Goal: Task Accomplishment & Management: Use online tool/utility

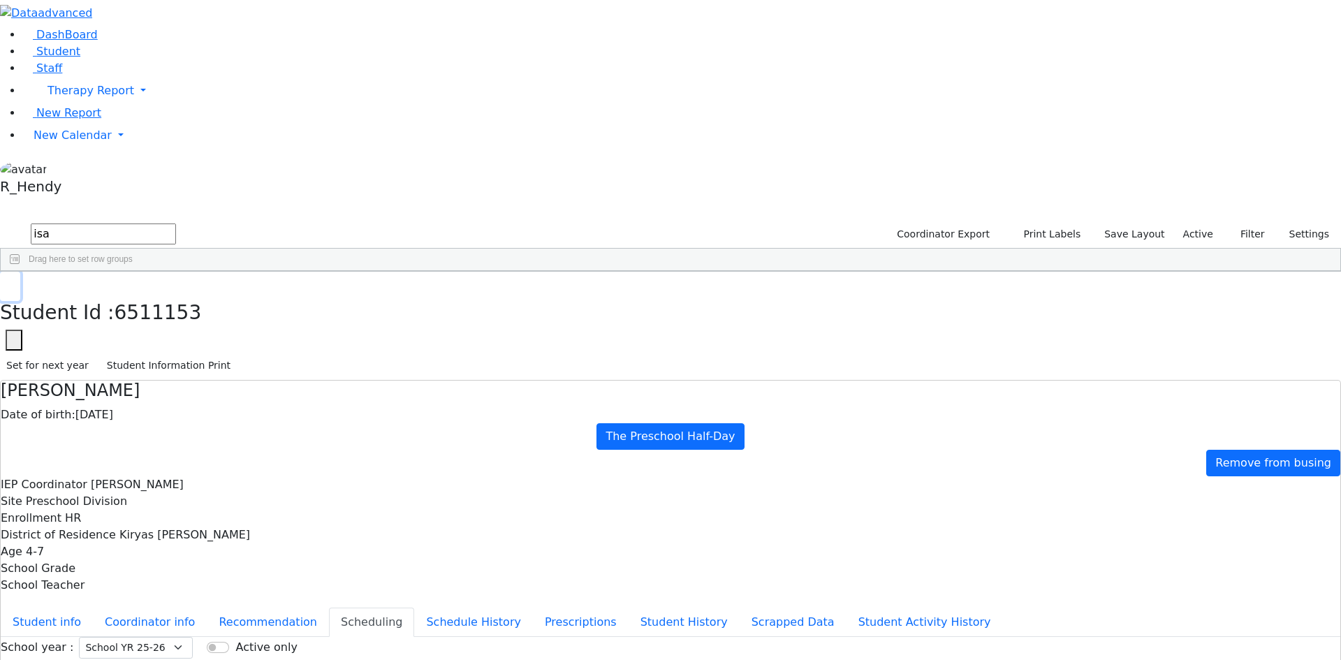
click at [14, 282] on icon "button" at bounding box center [10, 286] width 8 height 8
drag, startPoint x: 31, startPoint y: 214, endPoint x: 22, endPoint y: 212, distance: 9.3
click at [34, 142] on span "New Calendar" at bounding box center [73, 135] width 78 height 13
click at [80, 170] on span "Calendar" at bounding box center [55, 162] width 50 height 13
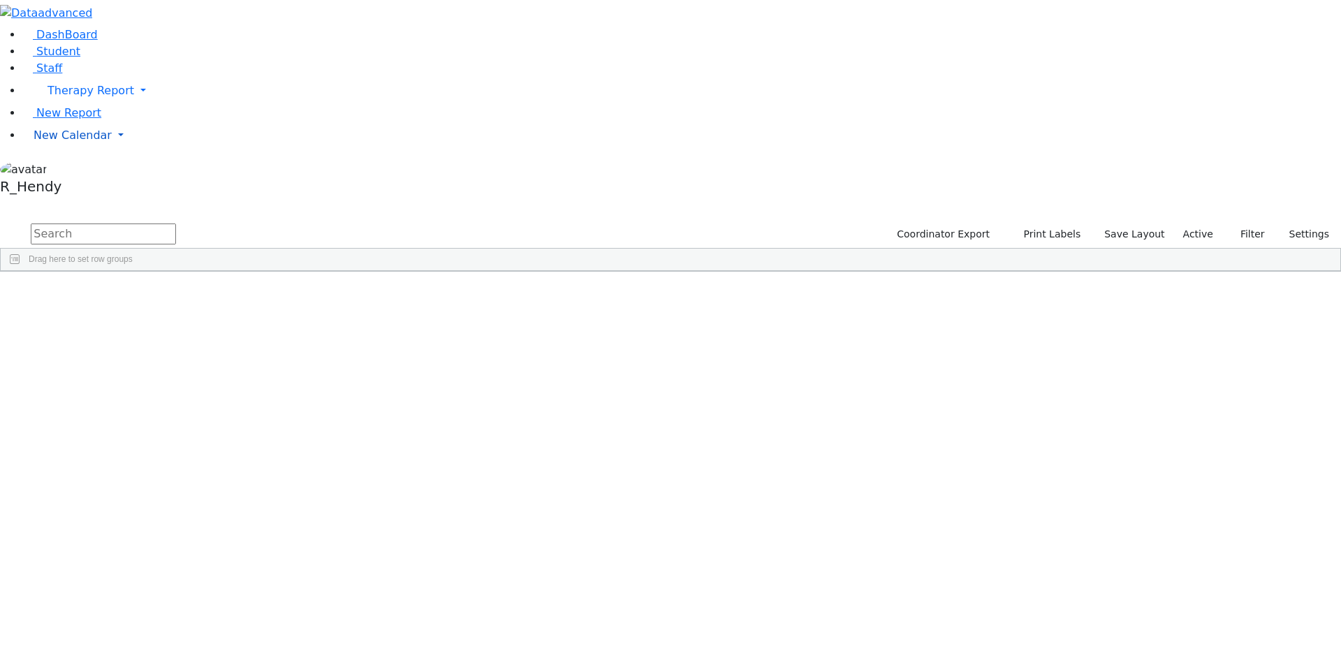
click at [86, 142] on span "New Calendar" at bounding box center [73, 135] width 78 height 13
click at [80, 170] on span "Calendar" at bounding box center [55, 162] width 50 height 13
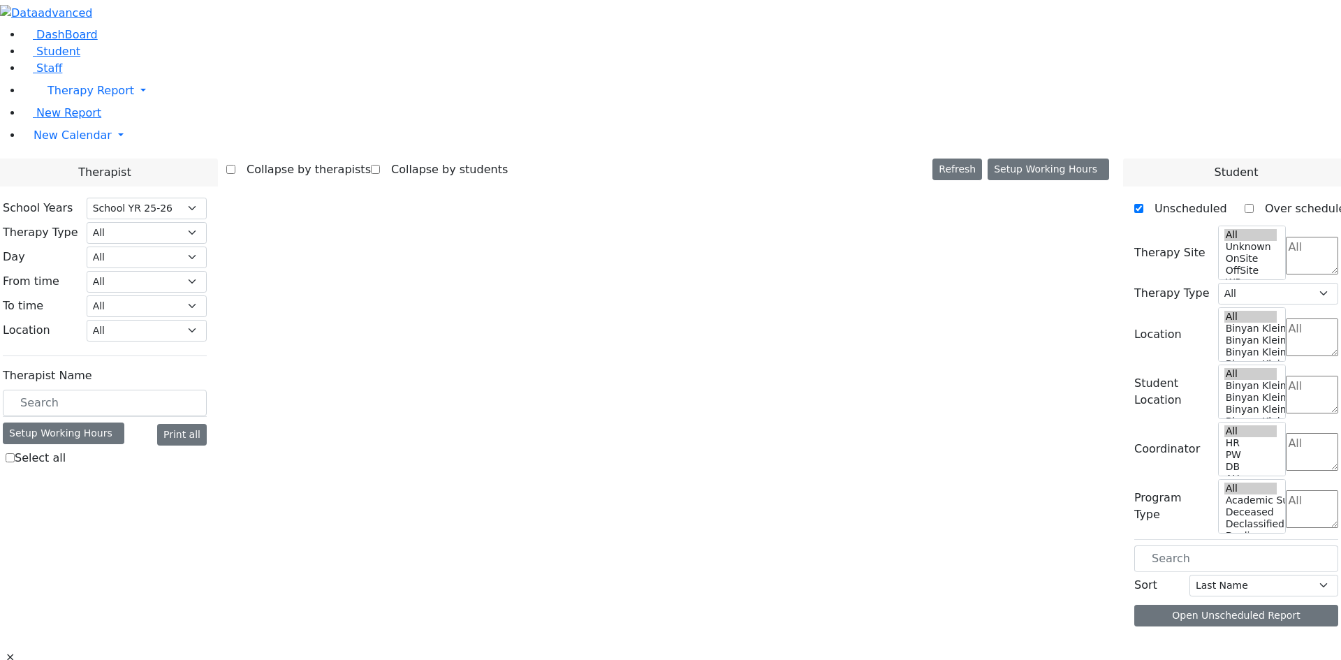
select select "212"
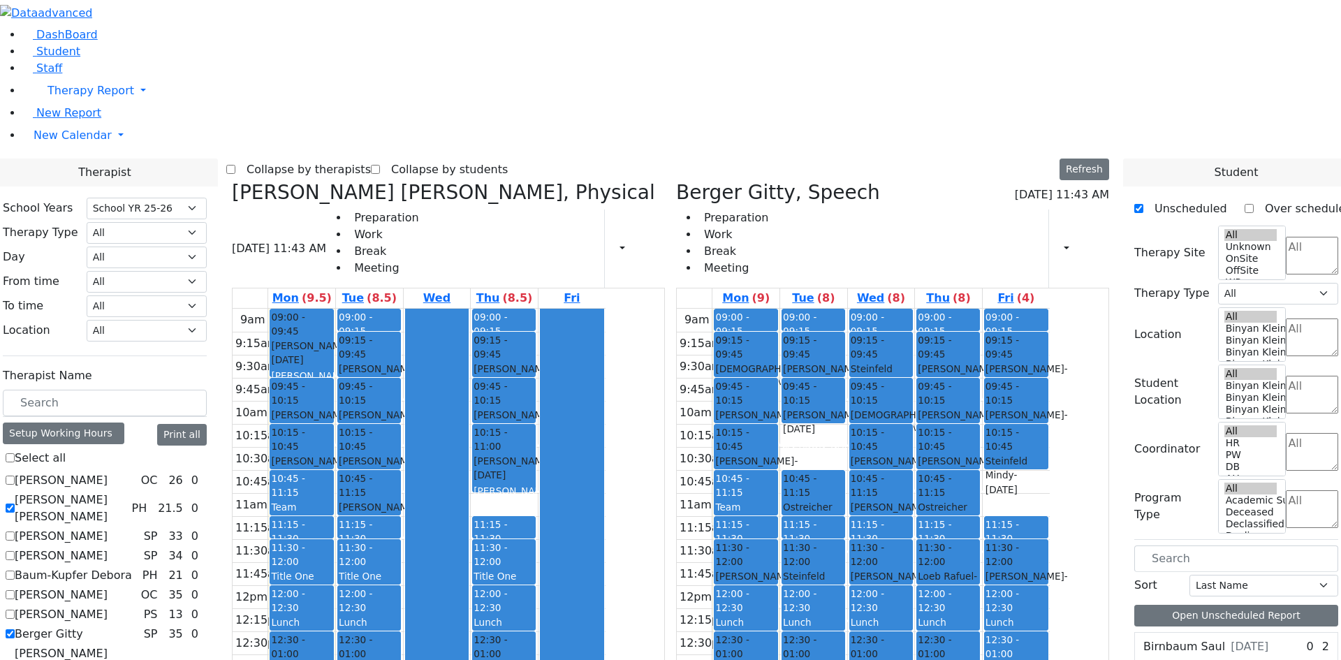
click at [83, 626] on label "Berger Gitty" at bounding box center [49, 634] width 68 height 17
click at [15, 629] on input "Berger Gitty" at bounding box center [10, 633] width 9 height 9
checkbox input "false"
select select "2"
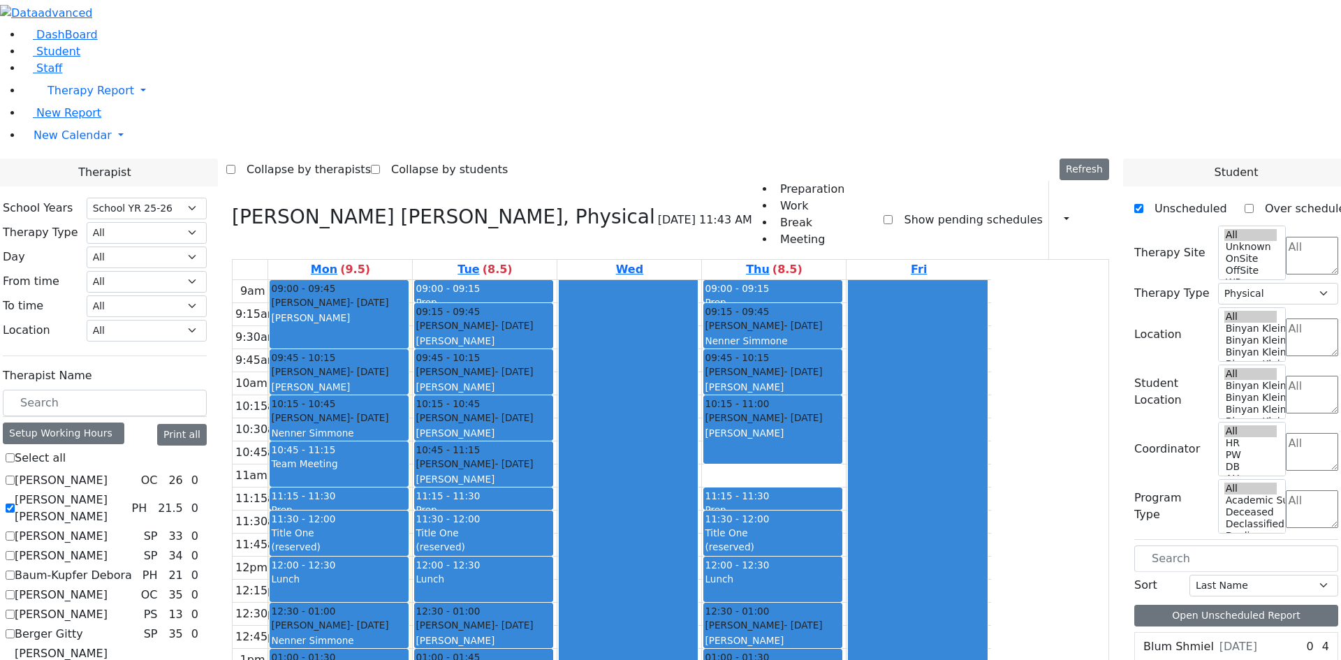
checkbox input "true"
select select
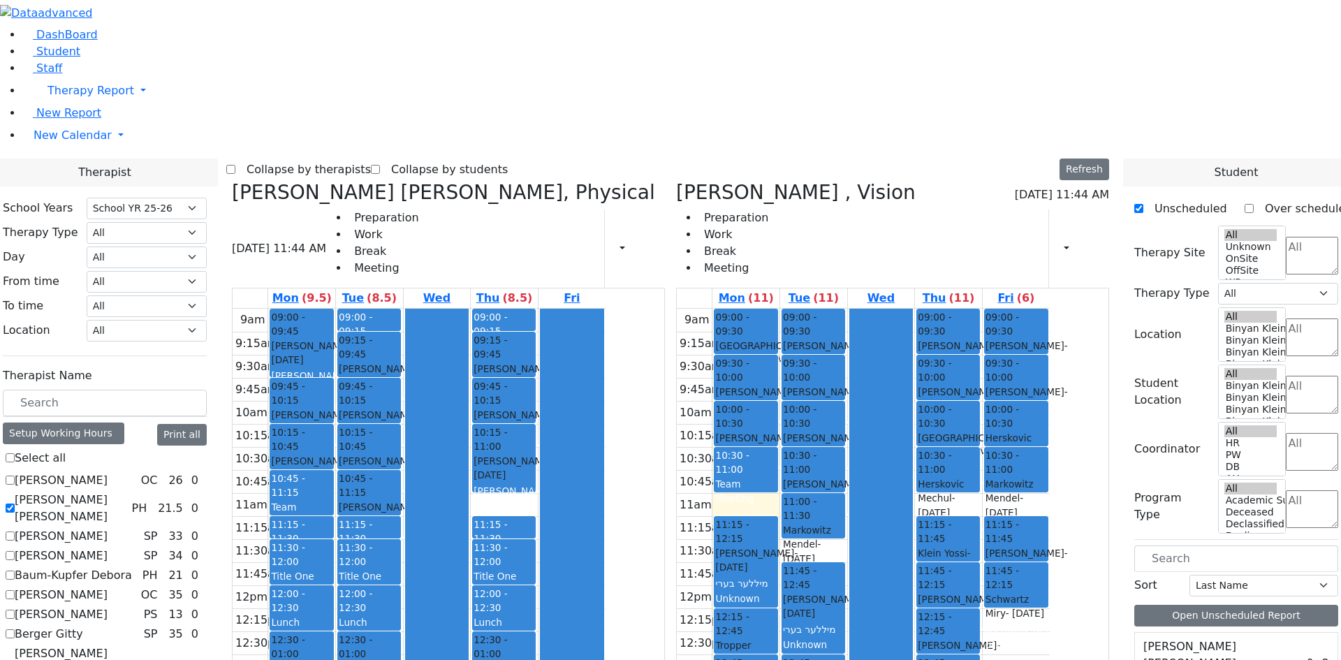
click at [126, 492] on label "[PERSON_NAME] [PERSON_NAME]" at bounding box center [70, 509] width 111 height 34
click at [15, 504] on input "[PERSON_NAME] [PERSON_NAME]" at bounding box center [10, 508] width 9 height 9
checkbox input "false"
select select "4"
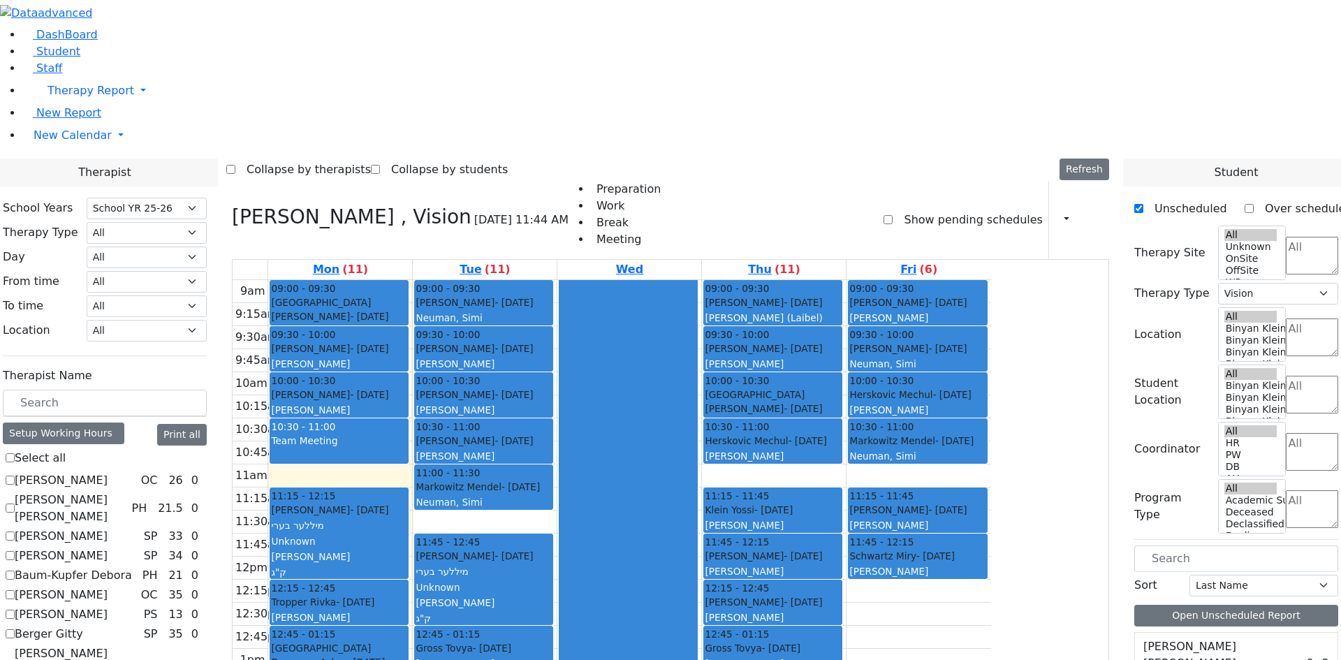
checkbox input "false"
select select
